Goal: Task Accomplishment & Management: Use online tool/utility

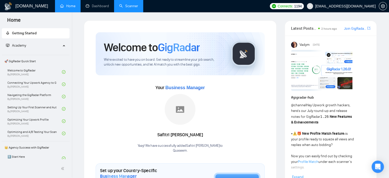
click at [128, 5] on link "Scanner" at bounding box center [128, 6] width 19 height 4
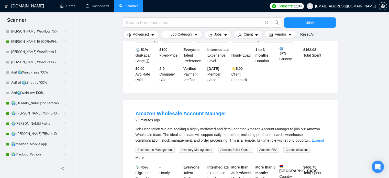
scroll to position [230, 0]
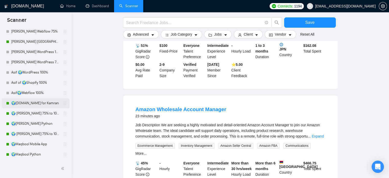
click at [41, 105] on link "🌍[DOMAIN_NAME] for Kamran" at bounding box center [35, 103] width 49 height 10
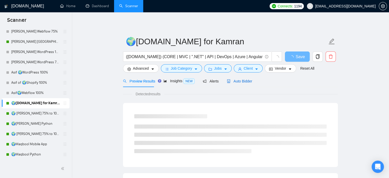
click at [240, 79] on span "Auto Bidder" at bounding box center [239, 81] width 25 height 4
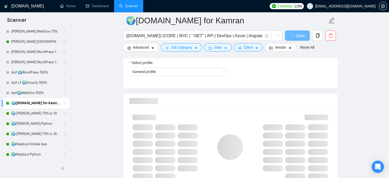
scroll to position [384, 0]
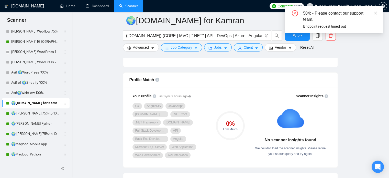
drag, startPoint x: 37, startPoint y: 113, endPoint x: 121, endPoint y: 116, distance: 84.9
click at [37, 113] on link "🌍 [PERSON_NAME] 75% to 100%" at bounding box center [35, 113] width 49 height 10
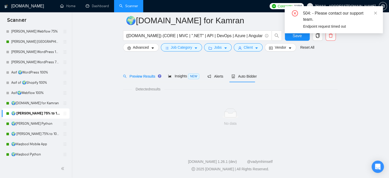
scroll to position [9, 0]
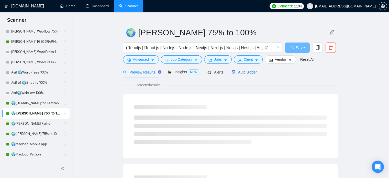
click at [245, 72] on span "Auto Bidder" at bounding box center [243, 72] width 25 height 4
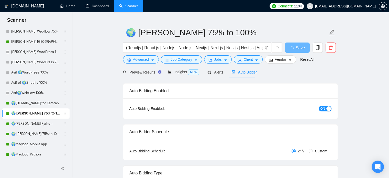
radio input "false"
radio input "true"
checkbox input "true"
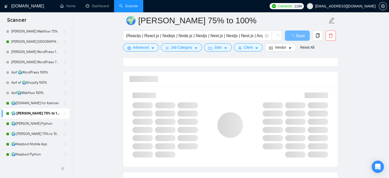
scroll to position [393, 0]
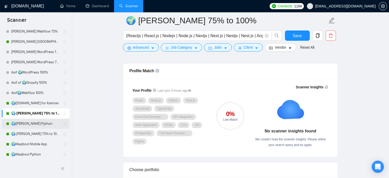
click at [44, 123] on link "🌍[PERSON_NAME] Python" at bounding box center [35, 123] width 49 height 10
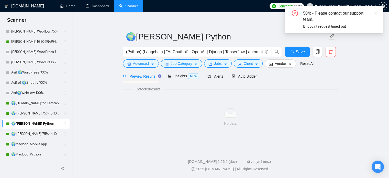
scroll to position [5, 0]
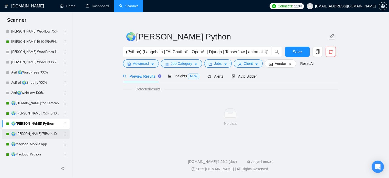
drag, startPoint x: 47, startPoint y: 135, endPoint x: 58, endPoint y: 130, distance: 12.1
click at [47, 135] on link "🌍 [PERSON_NAME] 75% to 100%" at bounding box center [35, 134] width 49 height 10
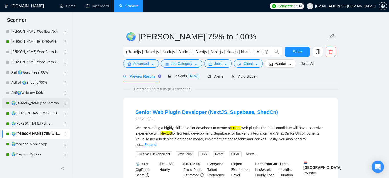
click at [36, 106] on link "🌍[DOMAIN_NAME] for Kamran" at bounding box center [35, 103] width 49 height 10
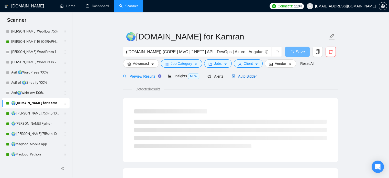
click at [247, 75] on span "Auto Bidder" at bounding box center [243, 76] width 25 height 4
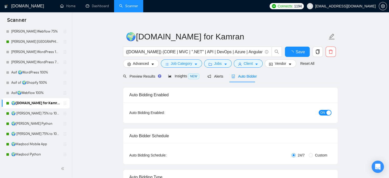
radio input "false"
radio input "true"
checkbox input "true"
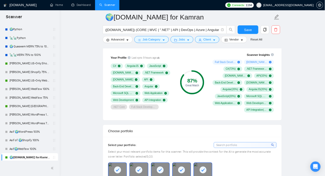
scroll to position [114, 0]
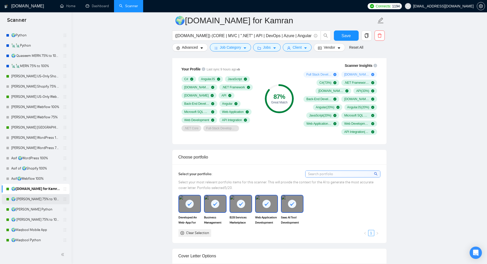
click at [39, 177] on link "🌍 [PERSON_NAME] 75% to 100%" at bounding box center [35, 199] width 49 height 10
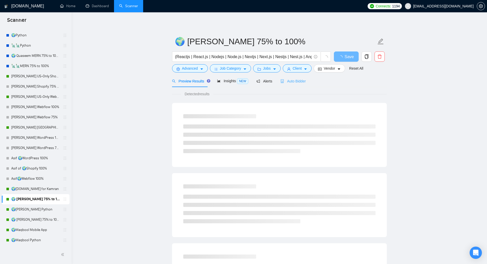
click at [297, 85] on div "Auto Bidder" at bounding box center [293, 81] width 25 height 12
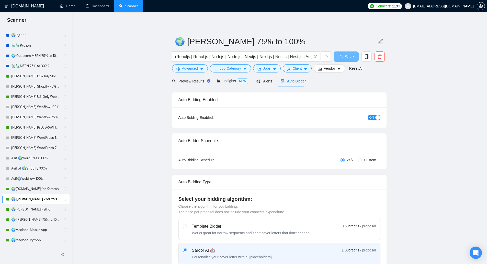
radio input "false"
radio input "true"
checkbox input "true"
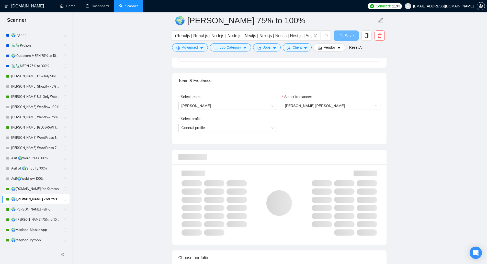
scroll to position [332, 0]
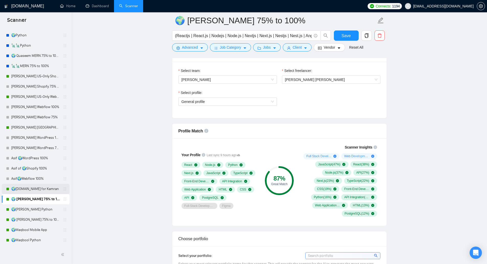
drag, startPoint x: 28, startPoint y: 207, endPoint x: 54, endPoint y: 194, distance: 29.3
click at [28, 177] on link "🌍[PERSON_NAME] Python" at bounding box center [35, 209] width 49 height 10
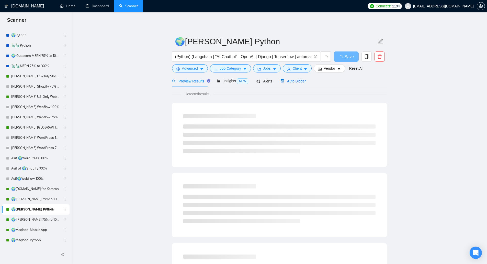
click at [294, 81] on span "Auto Bidder" at bounding box center [293, 81] width 25 height 4
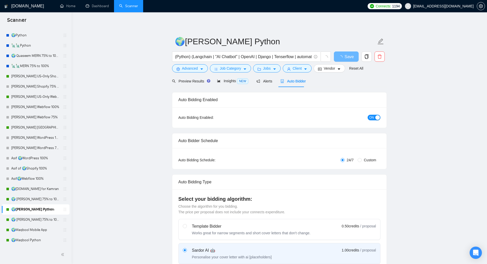
radio input "false"
radio input "true"
checkbox input "true"
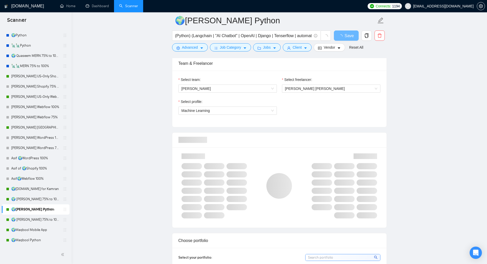
scroll to position [332, 0]
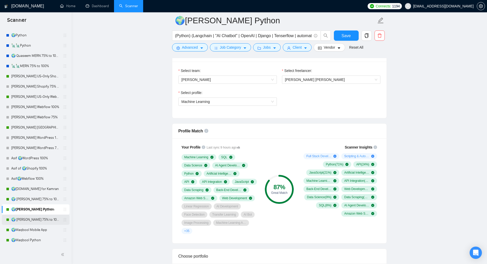
click at [30, 177] on link "🌍 [PERSON_NAME] 75% to 100%" at bounding box center [35, 219] width 49 height 10
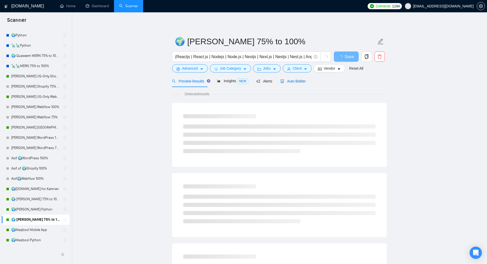
click at [292, 83] on span "Auto Bidder" at bounding box center [293, 81] width 25 height 4
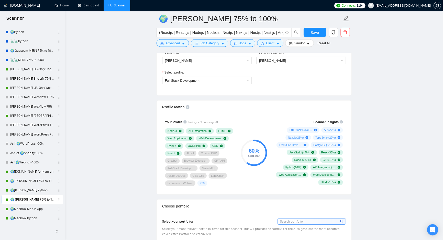
scroll to position [358, 0]
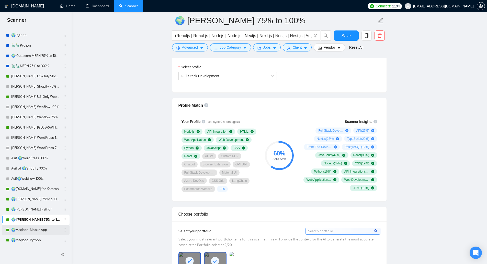
click at [39, 177] on link "🌍Maqbool Mobile App" at bounding box center [35, 230] width 49 height 10
click at [38, 177] on link "🌍Maqbool Python" at bounding box center [35, 240] width 49 height 10
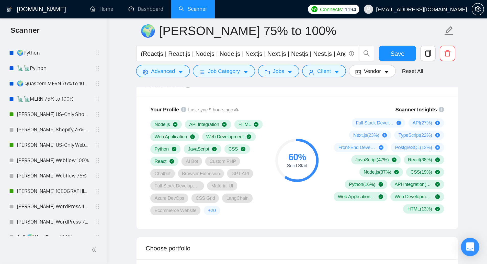
scroll to position [409, 0]
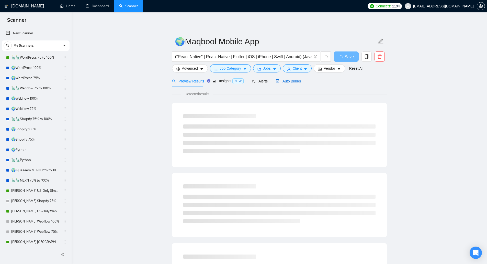
click at [288, 80] on span "Auto Bidder" at bounding box center [288, 81] width 25 height 4
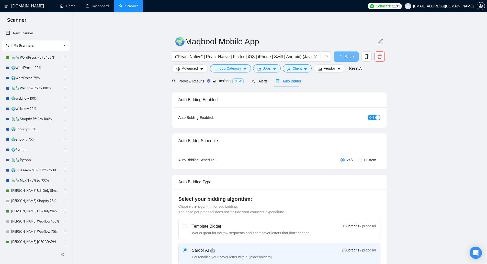
radio input "false"
radio input "true"
checkbox input "true"
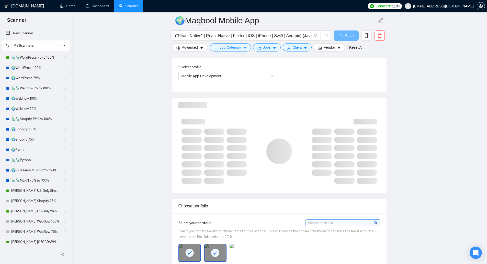
scroll to position [332, 0]
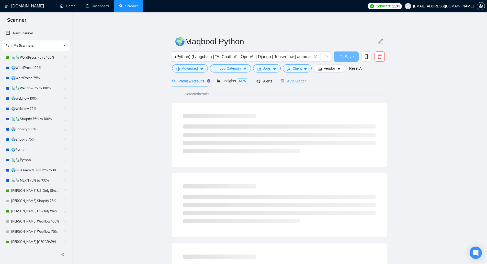
click at [287, 85] on div "Auto Bidder" at bounding box center [293, 81] width 25 height 12
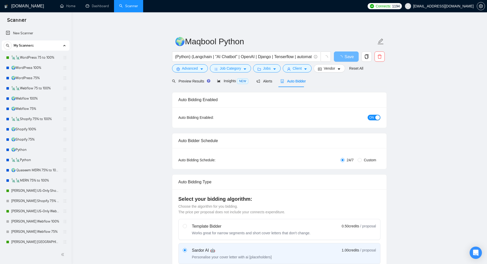
radio input "false"
radio input "true"
checkbox input "true"
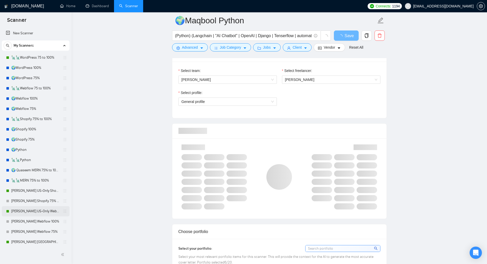
scroll to position [114, 0]
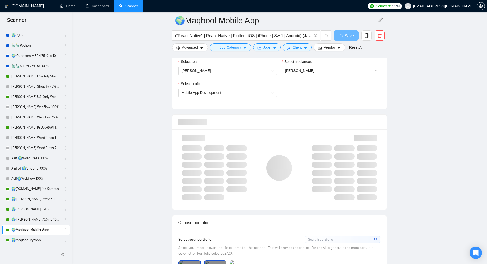
scroll to position [332, 0]
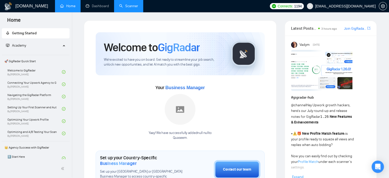
click at [127, 8] on link "Scanner" at bounding box center [128, 6] width 19 height 4
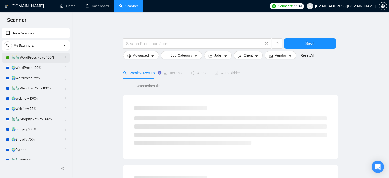
click at [41, 57] on link "🗽🗽WordPress 75 to 100%" at bounding box center [35, 57] width 49 height 10
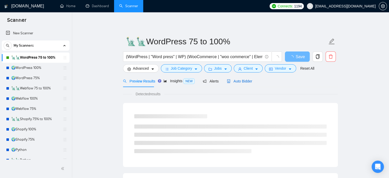
click at [237, 81] on span "Auto Bidder" at bounding box center [239, 81] width 25 height 4
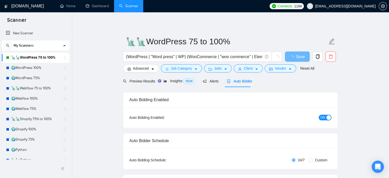
radio input "false"
radio input "true"
checkbox input "true"
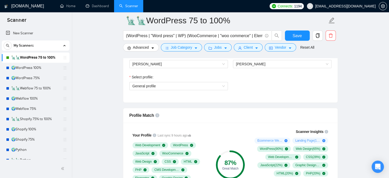
scroll to position [384, 0]
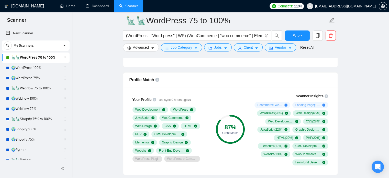
drag, startPoint x: 28, startPoint y: 152, endPoint x: 124, endPoint y: 112, distance: 104.8
click at [28, 152] on link "🌍Python" at bounding box center [35, 149] width 49 height 10
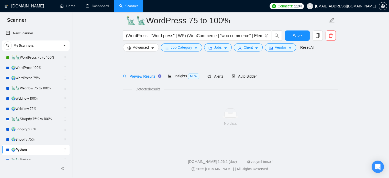
scroll to position [9, 0]
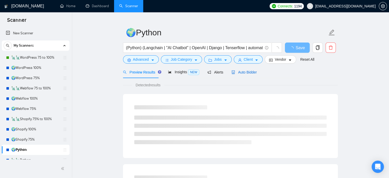
click at [245, 70] on span "Auto Bidder" at bounding box center [243, 72] width 25 height 4
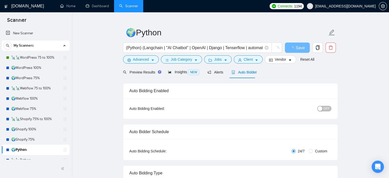
radio input "false"
radio input "true"
checkbox input "true"
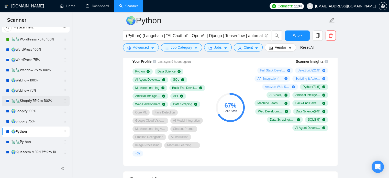
scroll to position [26, 0]
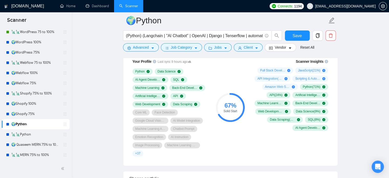
drag, startPoint x: 36, startPoint y: 143, endPoint x: 161, endPoint y: 144, distance: 125.1
click at [36, 143] on link "🌍 Quaseem MERN 75% to 100%" at bounding box center [35, 144] width 49 height 10
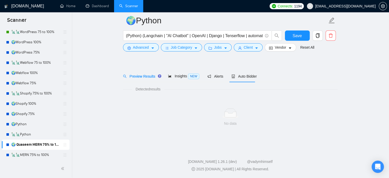
scroll to position [9, 0]
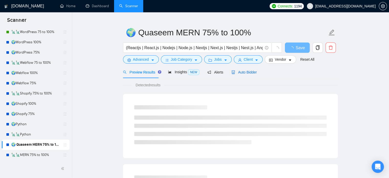
click at [244, 72] on span "Auto Bidder" at bounding box center [243, 72] width 25 height 4
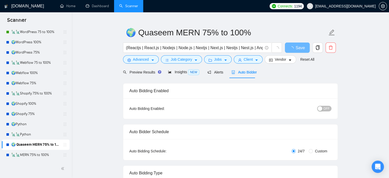
radio input "false"
radio input "true"
checkbox input "true"
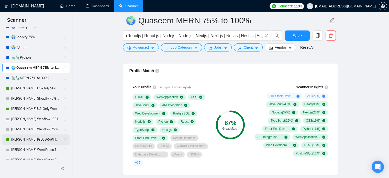
scroll to position [128, 0]
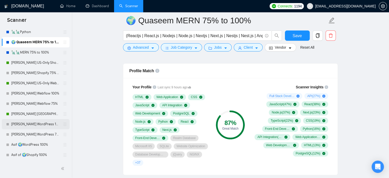
click at [43, 125] on link "[PERSON_NAME] WordPress 100%" at bounding box center [35, 124] width 49 height 10
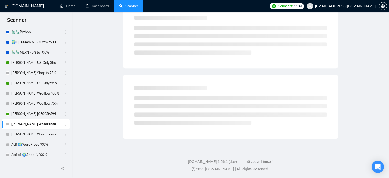
scroll to position [9, 0]
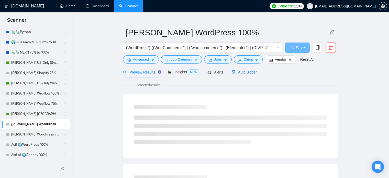
click at [247, 74] on span "Auto Bidder" at bounding box center [243, 72] width 25 height 4
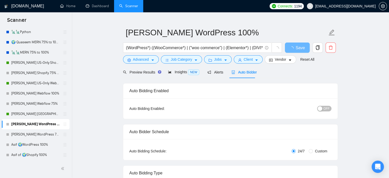
radio input "false"
radio input "true"
checkbox input "true"
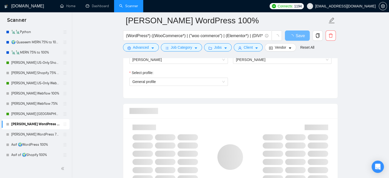
scroll to position [367, 0]
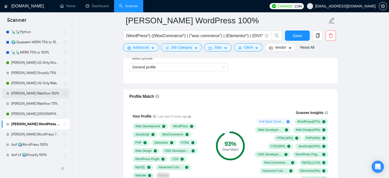
click at [46, 94] on link "[PERSON_NAME] Webflow 100%" at bounding box center [35, 93] width 49 height 10
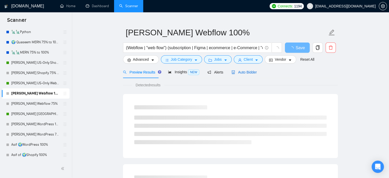
click at [244, 70] on span "Auto Bidder" at bounding box center [243, 72] width 25 height 4
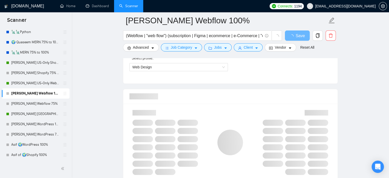
scroll to position [393, 0]
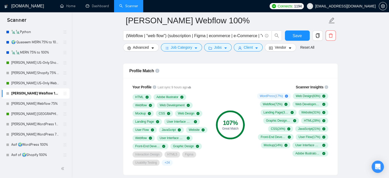
drag, startPoint x: 48, startPoint y: 73, endPoint x: 112, endPoint y: 106, distance: 72.6
click at [48, 73] on link "[PERSON_NAME] Shopify 75% to 100%" at bounding box center [35, 73] width 49 height 10
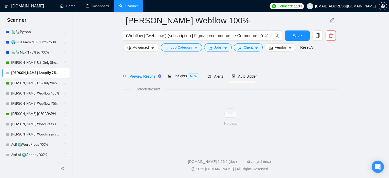
scroll to position [9, 0]
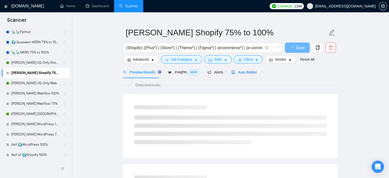
click at [249, 72] on span "Auto Bidder" at bounding box center [243, 72] width 25 height 4
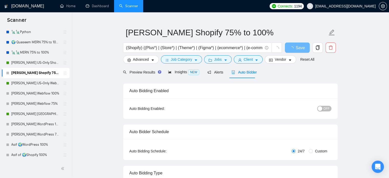
radio input "false"
radio input "true"
checkbox input "true"
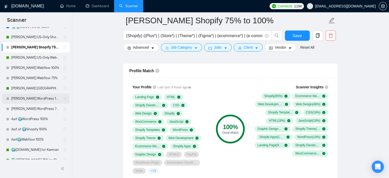
scroll to position [179, 0]
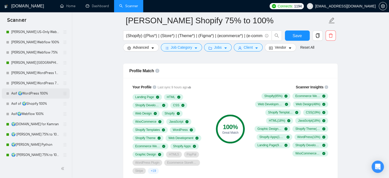
click at [46, 94] on link "Asif 🌍WordPress 100%" at bounding box center [35, 93] width 49 height 10
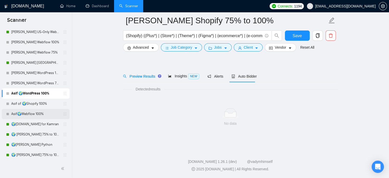
scroll to position [9, 0]
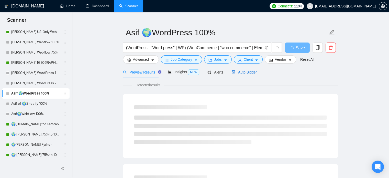
click at [247, 73] on span "Auto Bidder" at bounding box center [243, 72] width 25 height 4
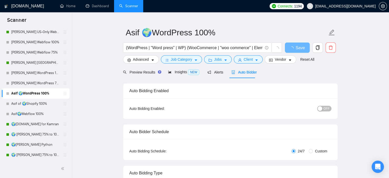
radio input "false"
radio input "true"
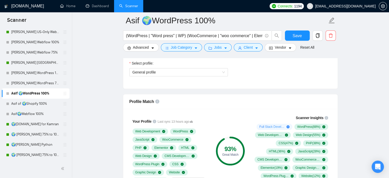
scroll to position [367, 0]
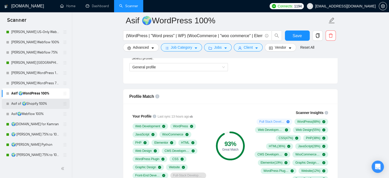
click at [42, 104] on link "Asif of 🌍Shopify 100%" at bounding box center [35, 103] width 49 height 10
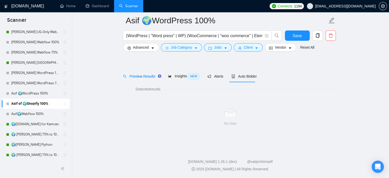
scroll to position [9, 0]
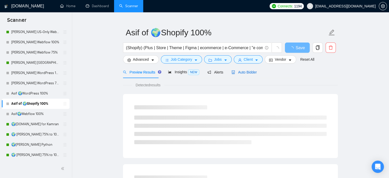
click at [245, 72] on span "Auto Bidder" at bounding box center [243, 72] width 25 height 4
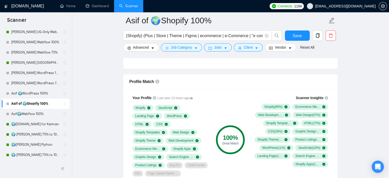
scroll to position [393, 0]
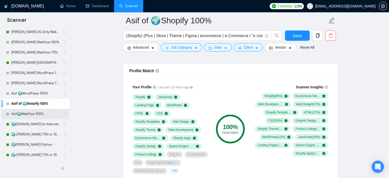
click at [35, 116] on link "Asif🌍Webflow 100%" at bounding box center [35, 114] width 49 height 10
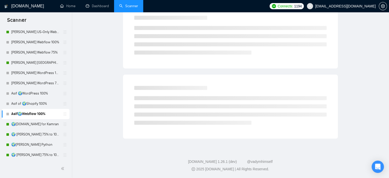
scroll to position [9, 0]
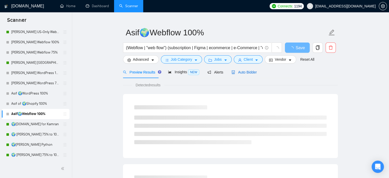
click at [252, 74] on span "Auto Bidder" at bounding box center [243, 72] width 25 height 4
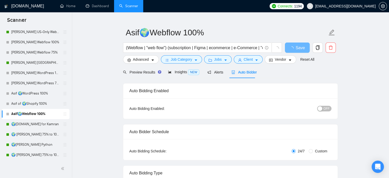
radio input "false"
radio input "true"
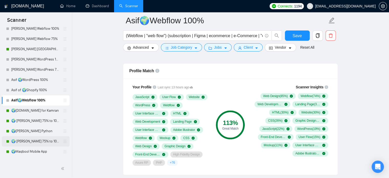
scroll to position [200, 0]
